Goal: Task Accomplishment & Management: Use online tool/utility

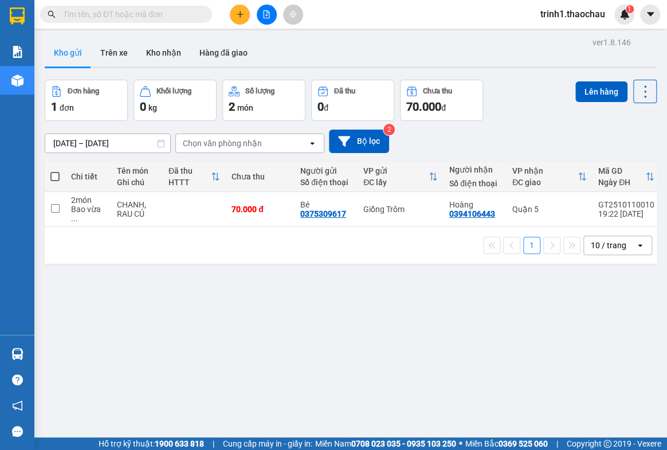
click at [285, 184] on div "Chưa thu" at bounding box center [259, 176] width 57 height 23
click at [269, 210] on td "70.000 đ" at bounding box center [260, 209] width 69 height 35
checkbox input "true"
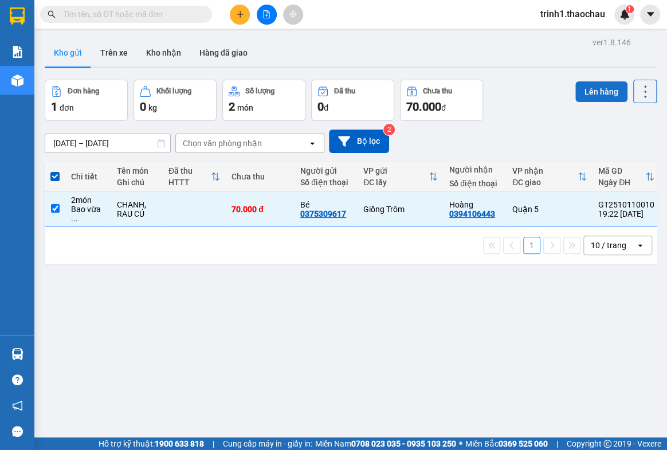
click at [582, 85] on button "Lên hàng" at bounding box center [601, 91] width 52 height 21
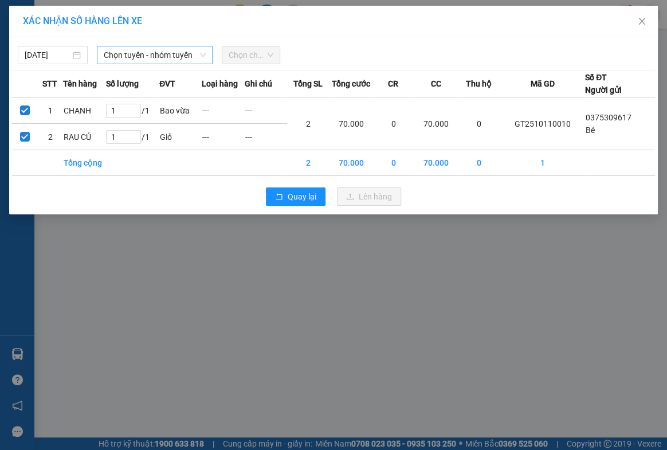
click at [167, 58] on span "Chọn tuyến - nhóm tuyến" at bounding box center [154, 54] width 101 height 17
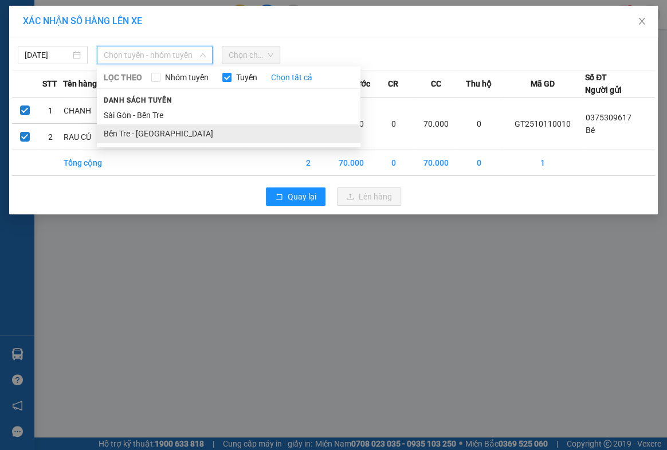
click at [140, 131] on li "Bến Tre - [GEOGRAPHIC_DATA]" at bounding box center [229, 133] width 264 height 18
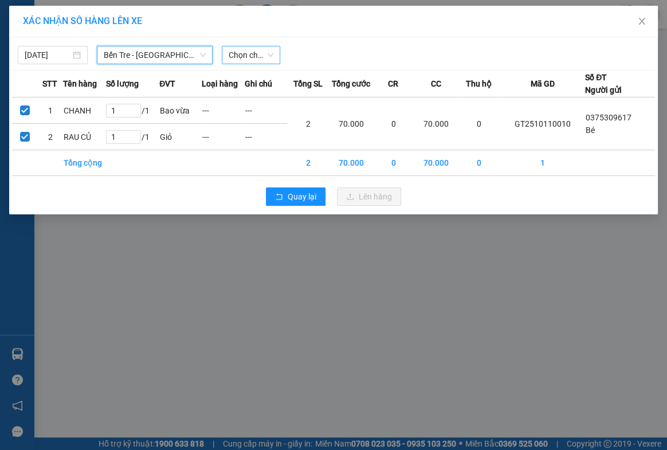
click at [234, 48] on span "Chọn chuyến" at bounding box center [251, 54] width 45 height 17
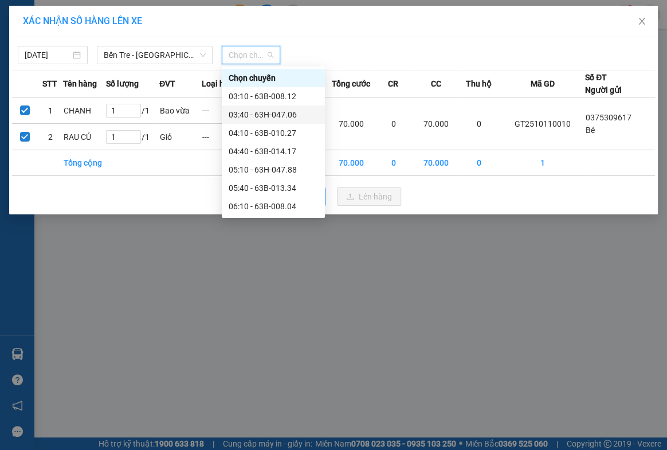
click at [243, 115] on div "03:40 - 63H-047.06" at bounding box center [273, 114] width 89 height 13
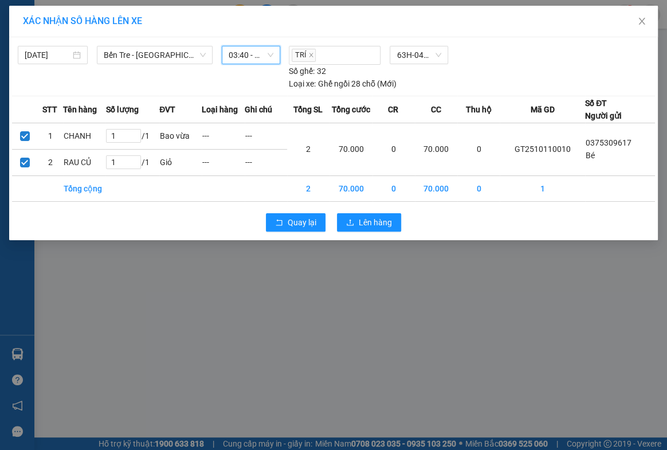
click at [371, 209] on div "Quay lại Lên hàng" at bounding box center [333, 222] width 643 height 30
click at [371, 213] on button "Lên hàng" at bounding box center [369, 222] width 64 height 18
